Goal: Communication & Community: Answer question/provide support

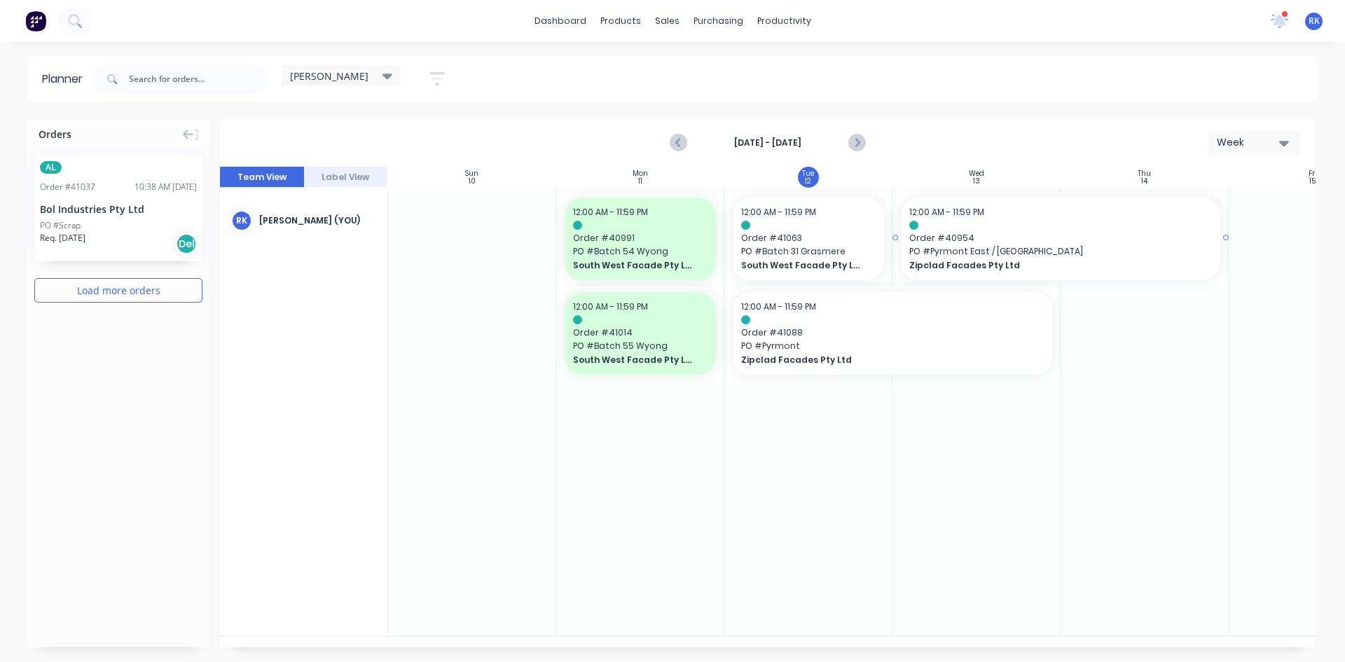
scroll to position [0, 138]
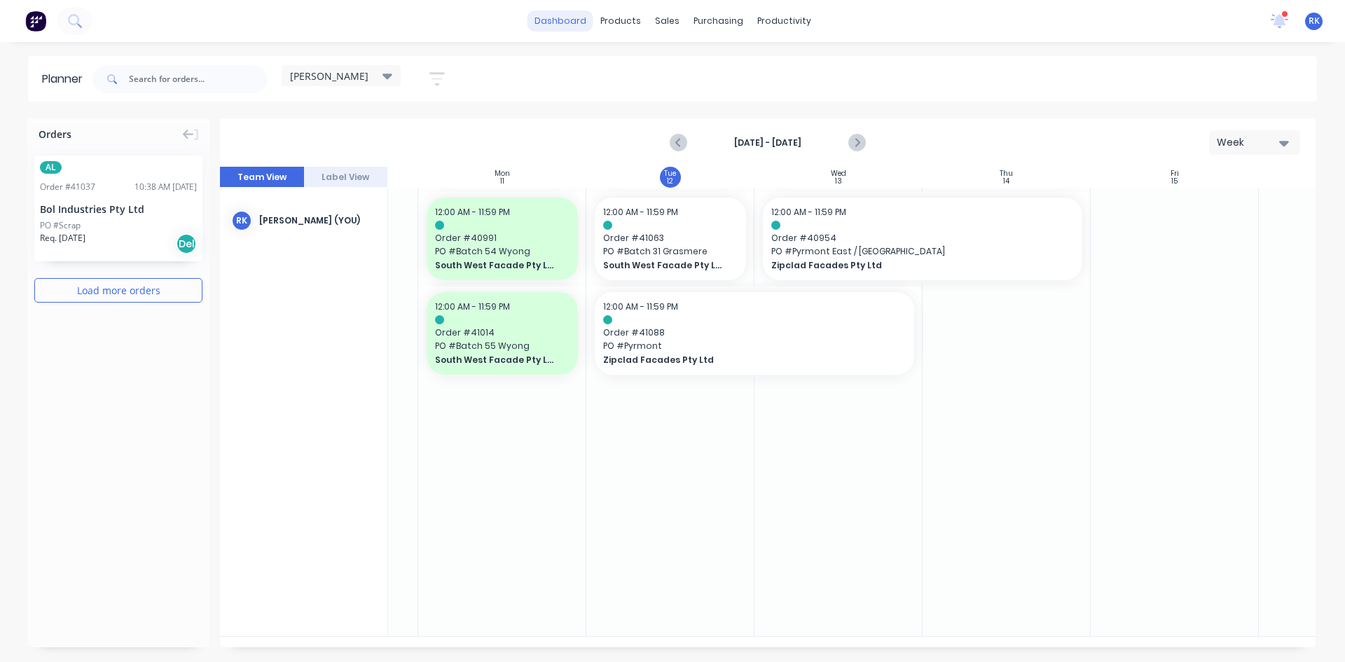
click at [564, 23] on link "dashboard" at bounding box center [561, 21] width 66 height 21
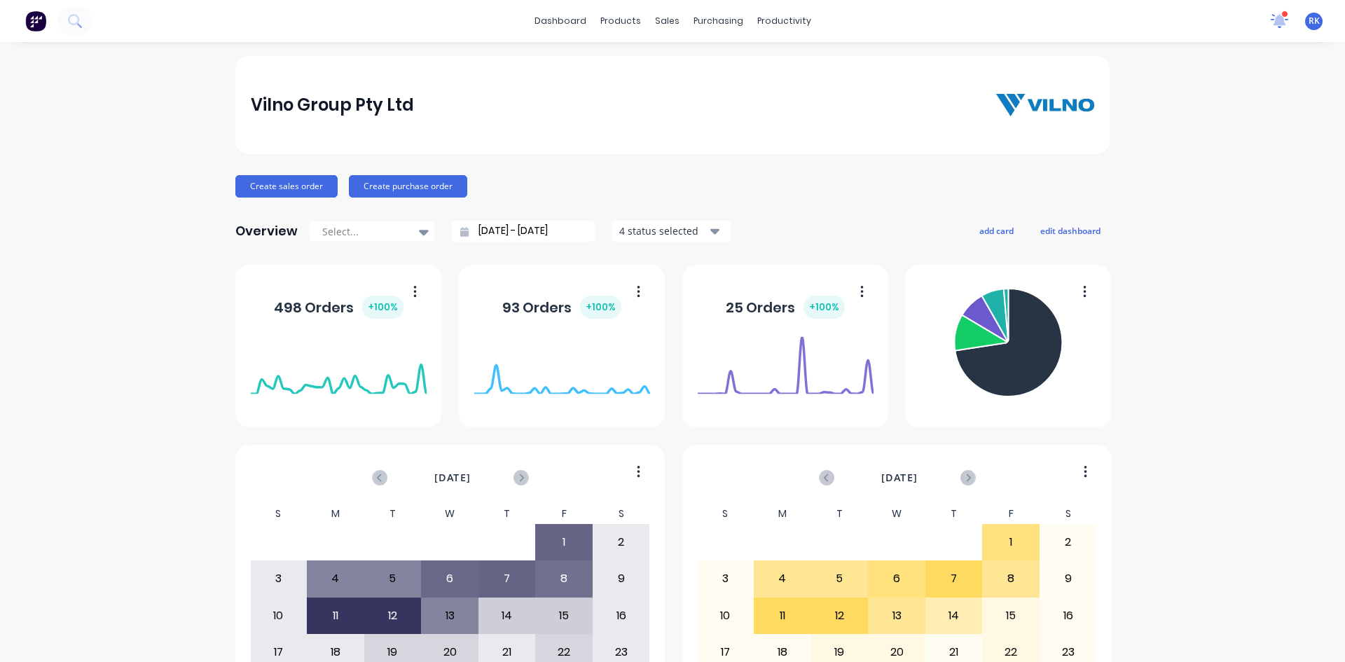
click at [1273, 18] on icon at bounding box center [1279, 19] width 13 height 13
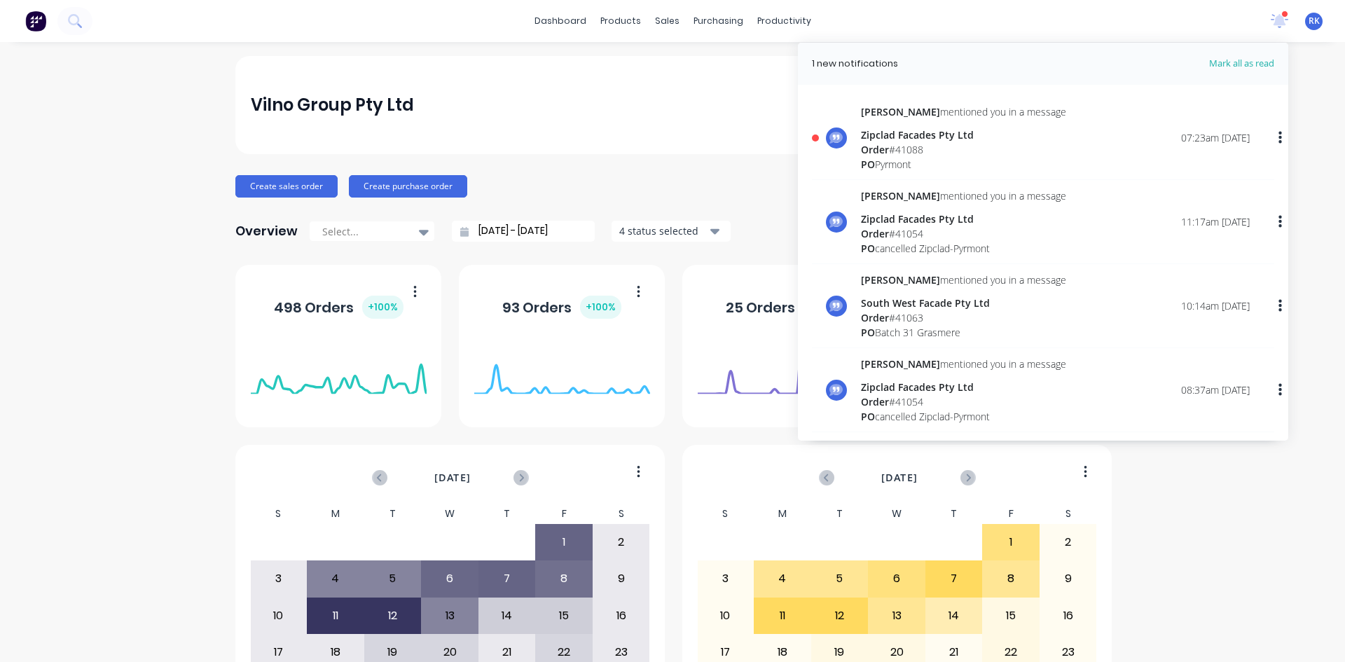
click at [865, 151] on span "Order" at bounding box center [875, 149] width 28 height 13
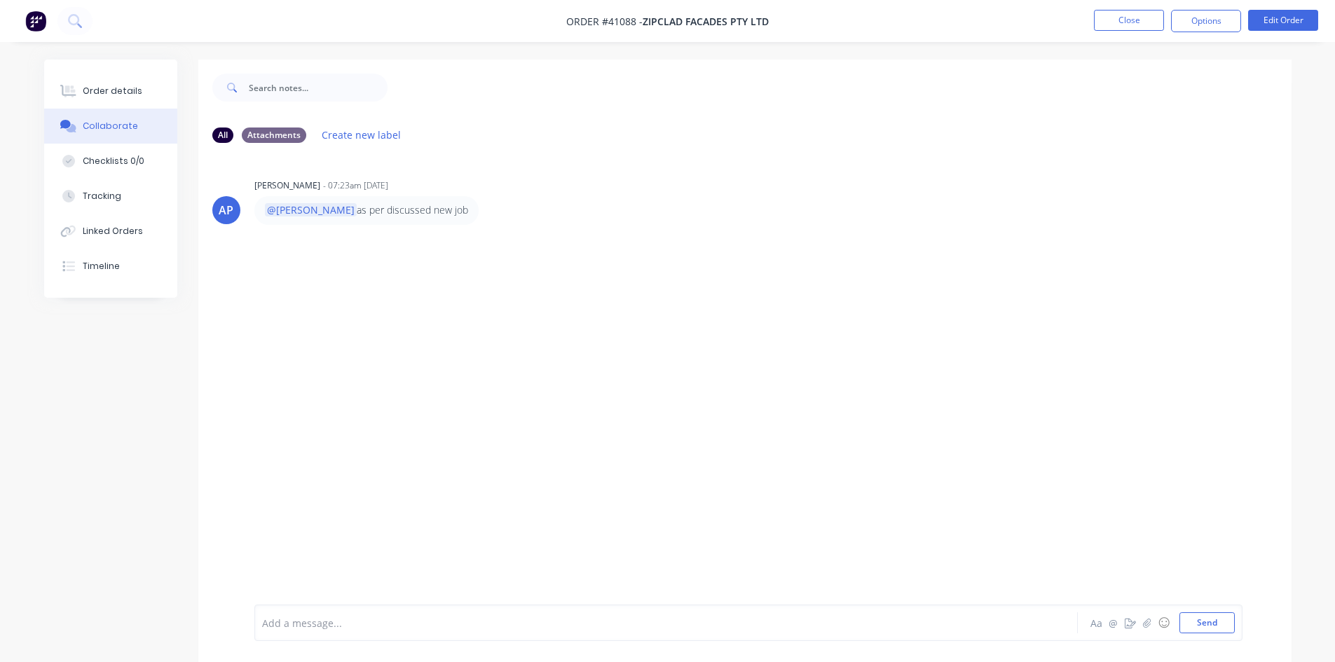
click at [508, 413] on div "AP [PERSON_NAME] - 07:23am [DATE] @[PERSON_NAME] as per discussed new job" at bounding box center [744, 379] width 1093 height 451
click at [308, 621] on div at bounding box center [627, 623] width 729 height 15
click at [1205, 616] on button "Send" at bounding box center [1206, 622] width 55 height 21
click at [1139, 18] on button "Close" at bounding box center [1129, 20] width 70 height 21
